Goal: Task Accomplishment & Management: Use online tool/utility

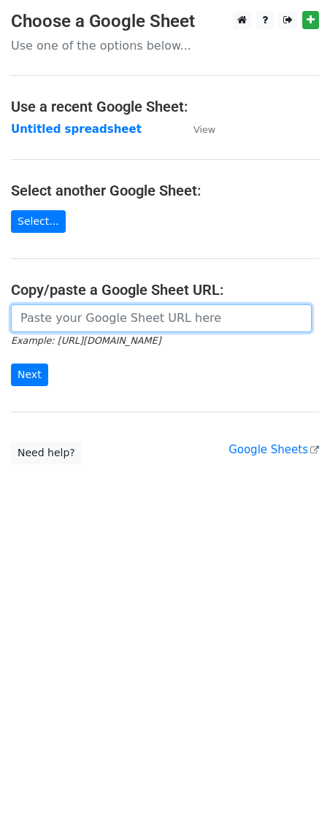
drag, startPoint x: 0, startPoint y: 0, endPoint x: 92, endPoint y: 323, distance: 336.2
click at [92, 323] on input "url" at bounding box center [161, 318] width 301 height 28
paste input "[URL][DOMAIN_NAME]"
type input "[URL][DOMAIN_NAME]"
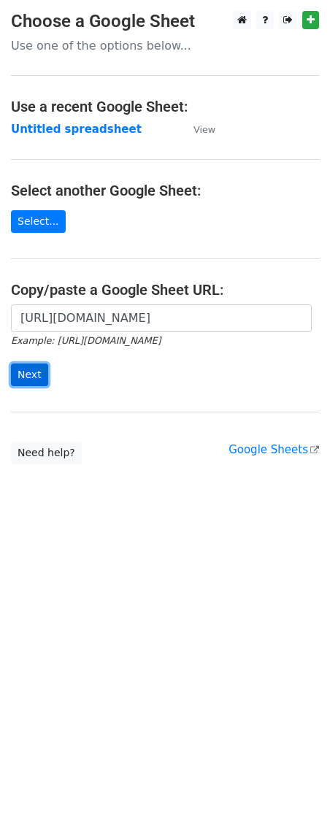
click at [28, 376] on input "Next" at bounding box center [29, 375] width 37 height 23
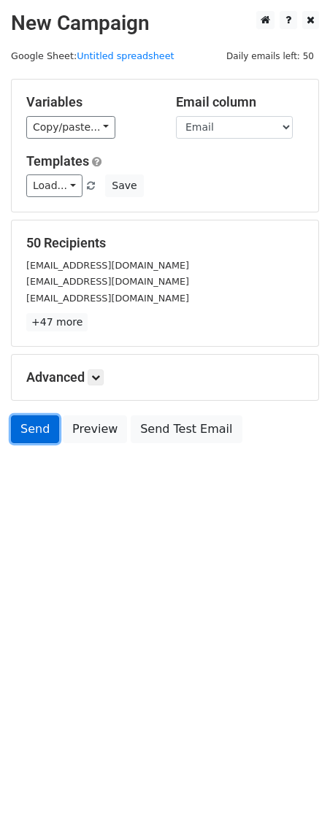
click at [17, 439] on link "Send" at bounding box center [35, 429] width 48 height 28
